Goal: Information Seeking & Learning: Learn about a topic

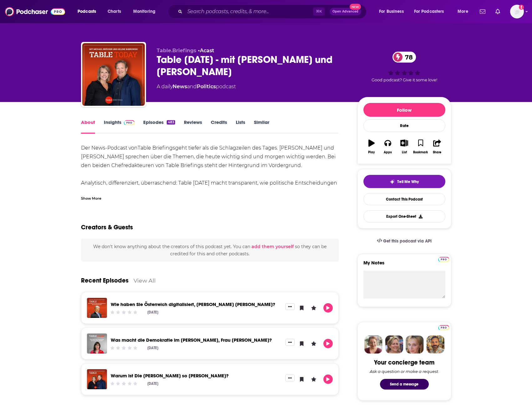
click at [107, 127] on link "Insights" at bounding box center [119, 126] width 31 height 14
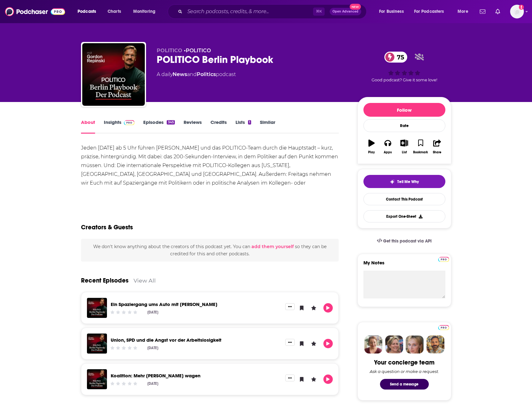
click at [116, 124] on link "Insights" at bounding box center [119, 126] width 31 height 14
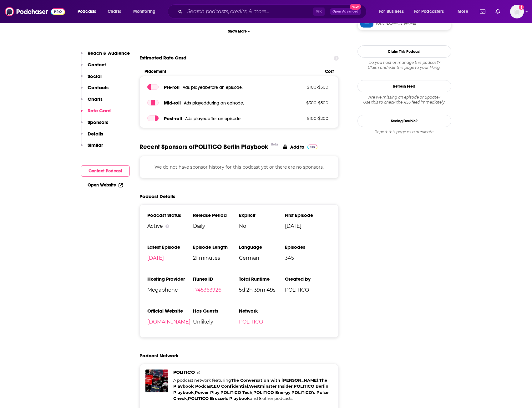
scroll to position [623, 0]
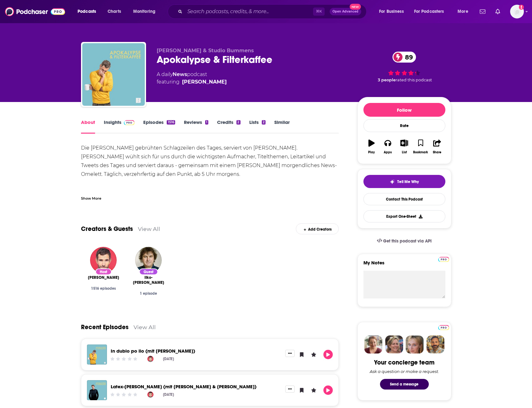
click at [111, 121] on link "Insights" at bounding box center [119, 126] width 31 height 14
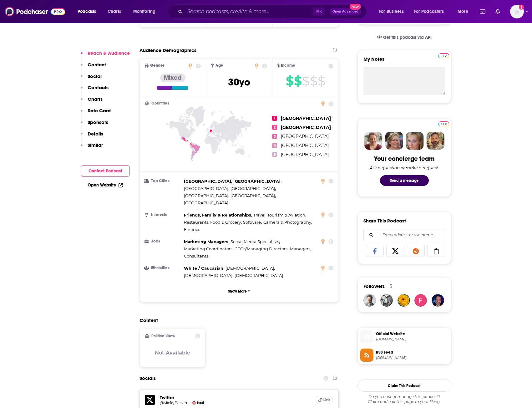
scroll to position [198, 0]
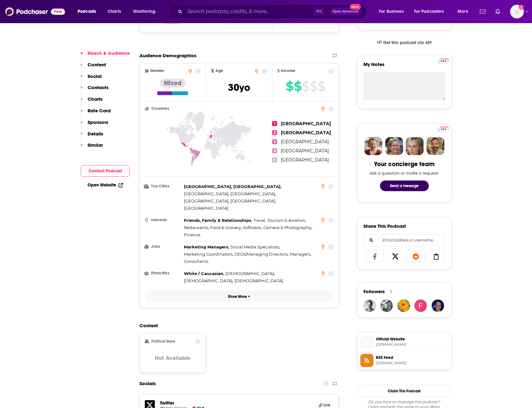
click at [231, 295] on p "Show More" at bounding box center [237, 297] width 19 height 4
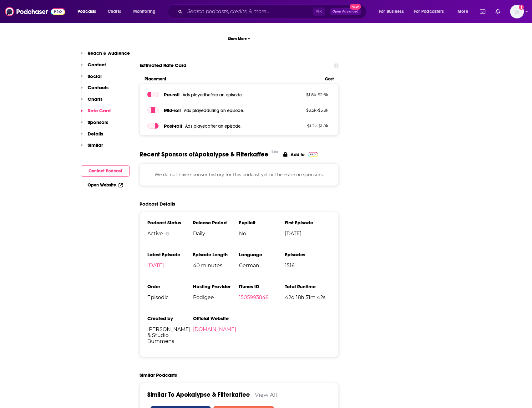
scroll to position [894, 0]
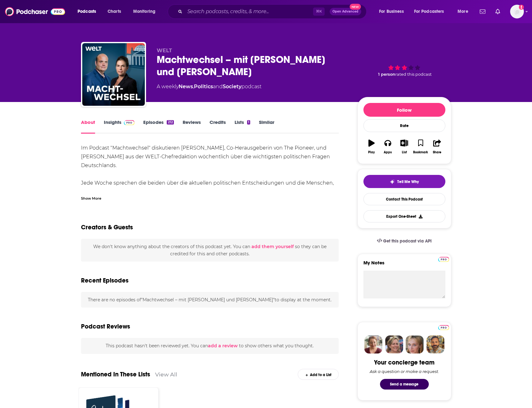
click at [111, 123] on link "Insights" at bounding box center [119, 126] width 31 height 14
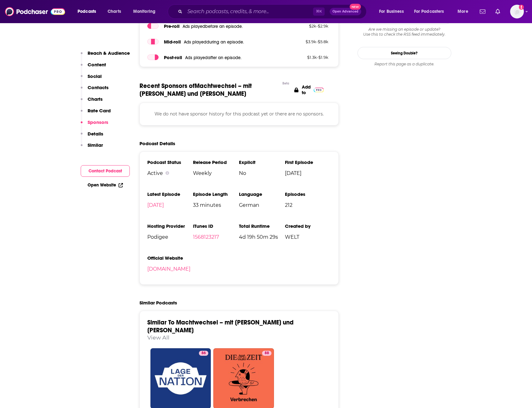
scroll to position [536, 0]
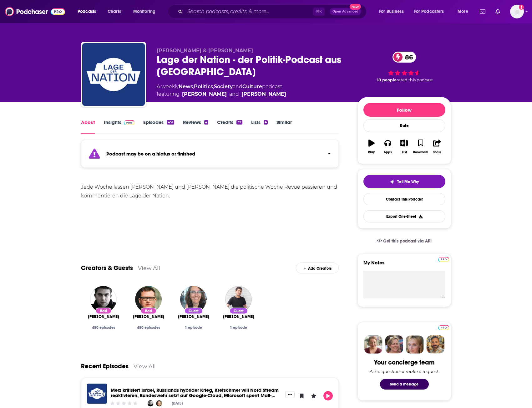
click at [114, 124] on link "Insights" at bounding box center [119, 126] width 31 height 14
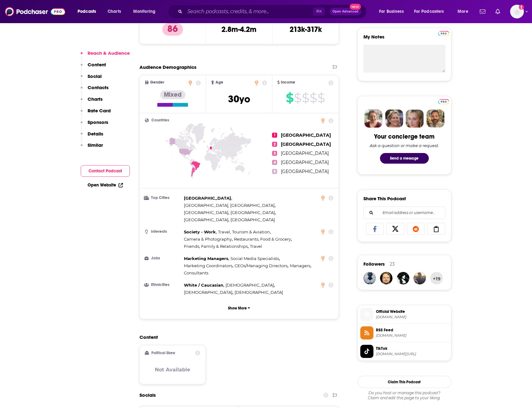
scroll to position [182, 0]
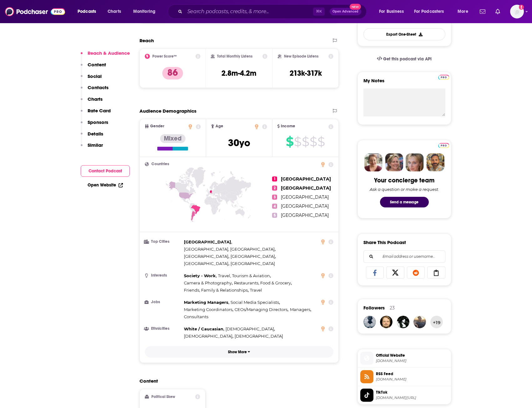
click at [234, 350] on p "Show More" at bounding box center [237, 352] width 19 height 4
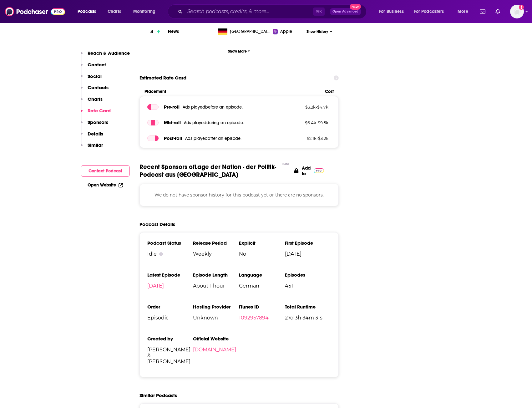
scroll to position [1046, 0]
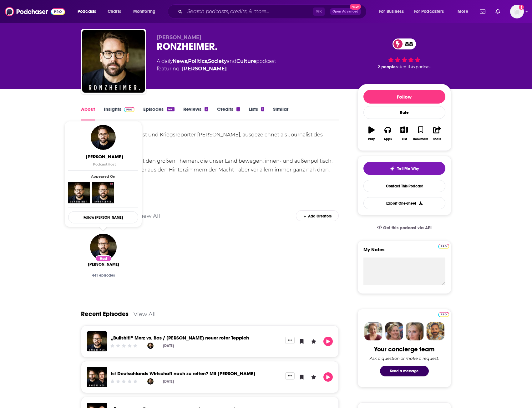
scroll to position [14, 0]
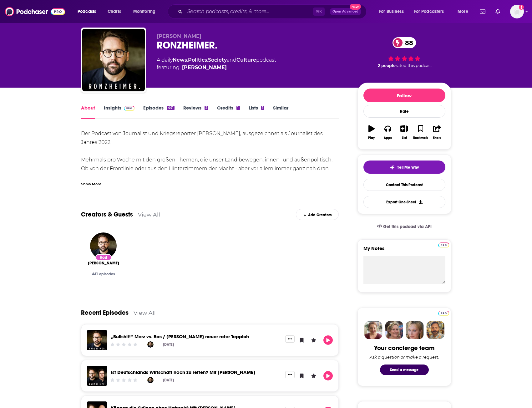
click at [115, 109] on link "Insights" at bounding box center [119, 112] width 31 height 14
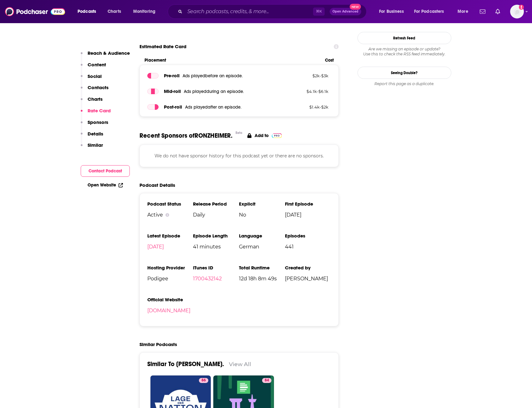
scroll to position [626, 0]
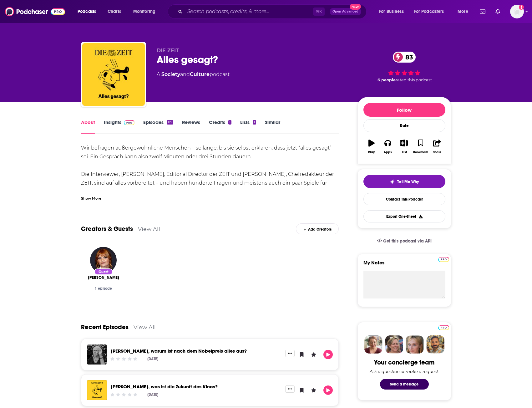
click at [112, 126] on link "Insights" at bounding box center [119, 126] width 31 height 14
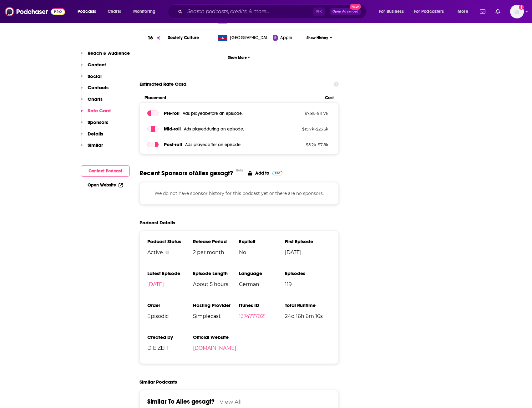
scroll to position [844, 0]
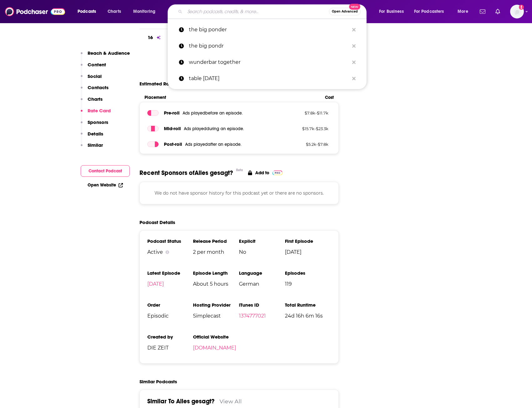
click at [202, 14] on input "Search podcasts, credits, & more..." at bounding box center [257, 12] width 144 height 10
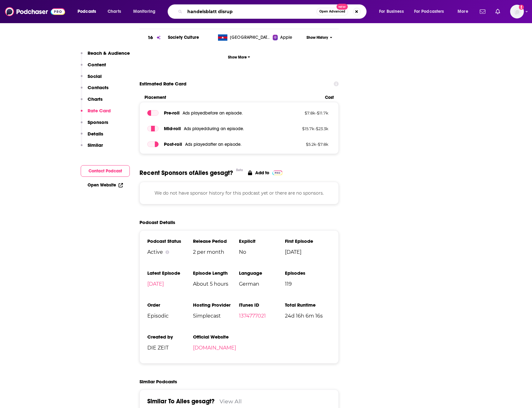
type input "handelsblatt disrupt"
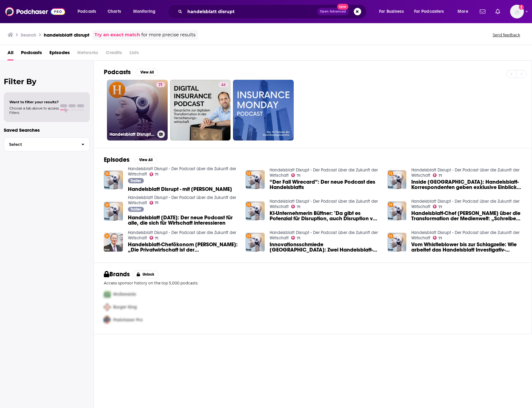
click at [152, 103] on link "71 Handelsblatt Disrupt - Der Podcast über die Zukunft der Wirtschaft" at bounding box center [137, 110] width 61 height 61
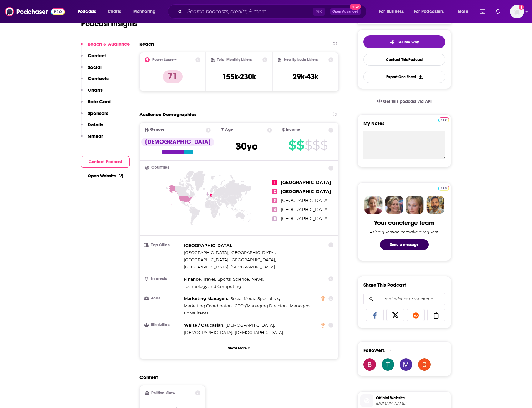
scroll to position [177, 0]
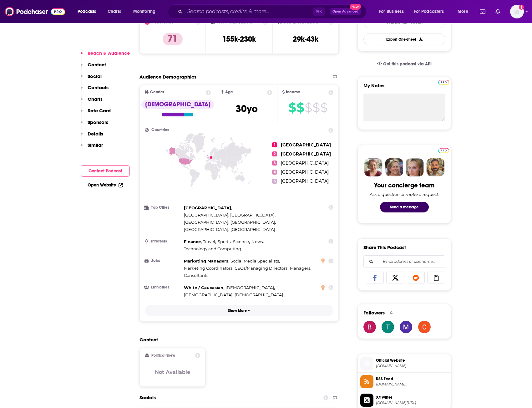
click at [244, 309] on p "Show More" at bounding box center [237, 311] width 19 height 4
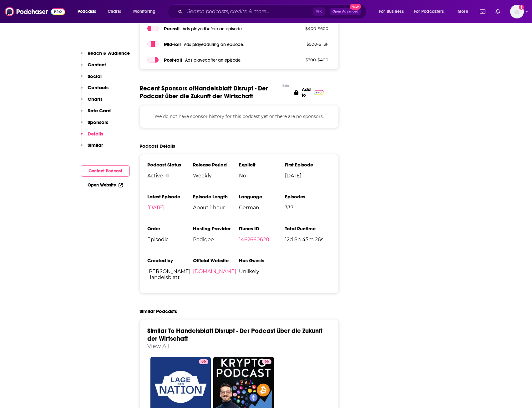
scroll to position [1048, 0]
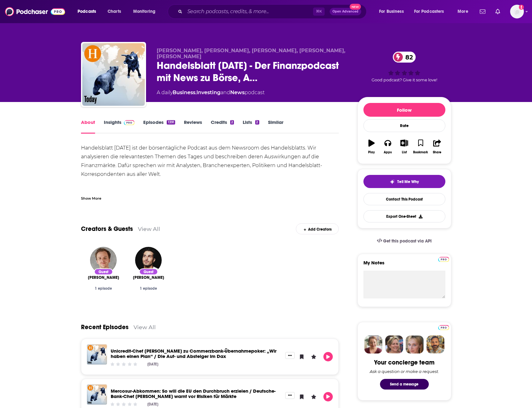
click at [115, 127] on link "Insights" at bounding box center [119, 126] width 31 height 14
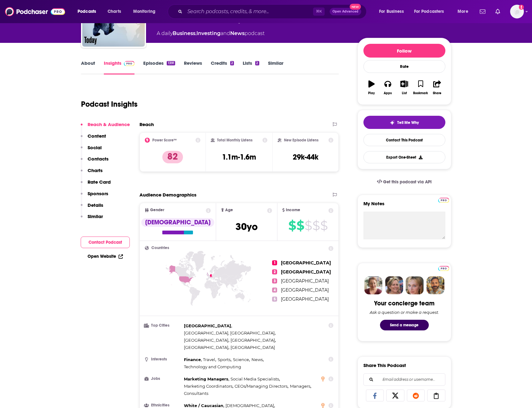
scroll to position [136, 0]
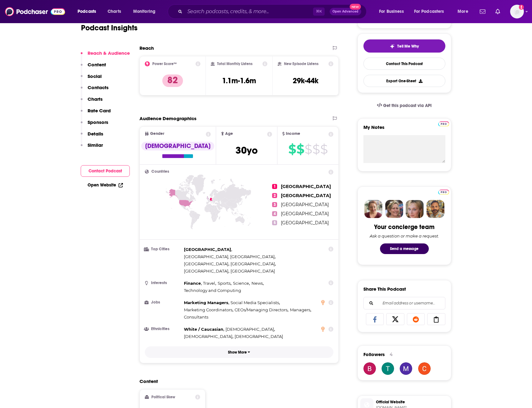
click at [229, 350] on p "Show More" at bounding box center [237, 352] width 19 height 4
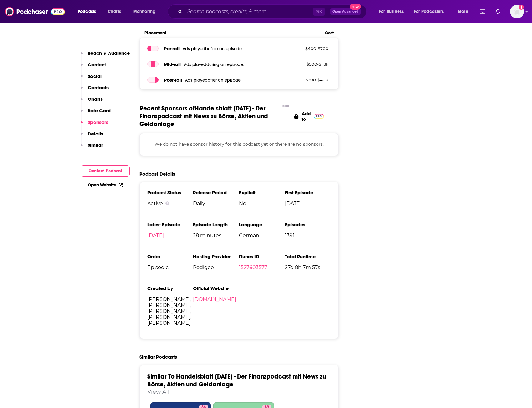
scroll to position [929, 0]
